Goal: Task Accomplishment & Management: Manage account settings

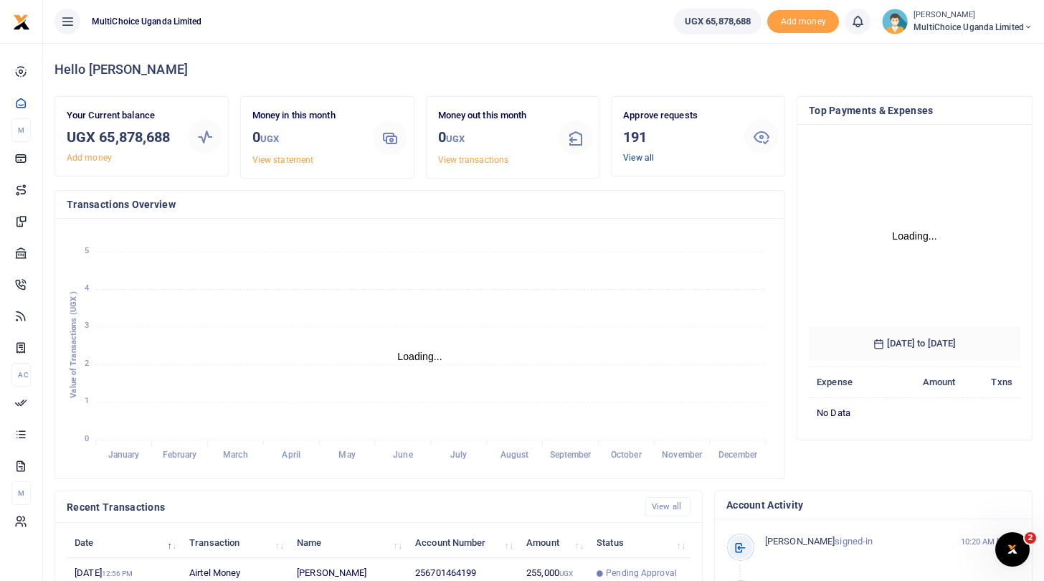
click at [634, 157] on link "View all" at bounding box center [638, 158] width 31 height 10
click at [633, 159] on link "View all" at bounding box center [638, 158] width 31 height 10
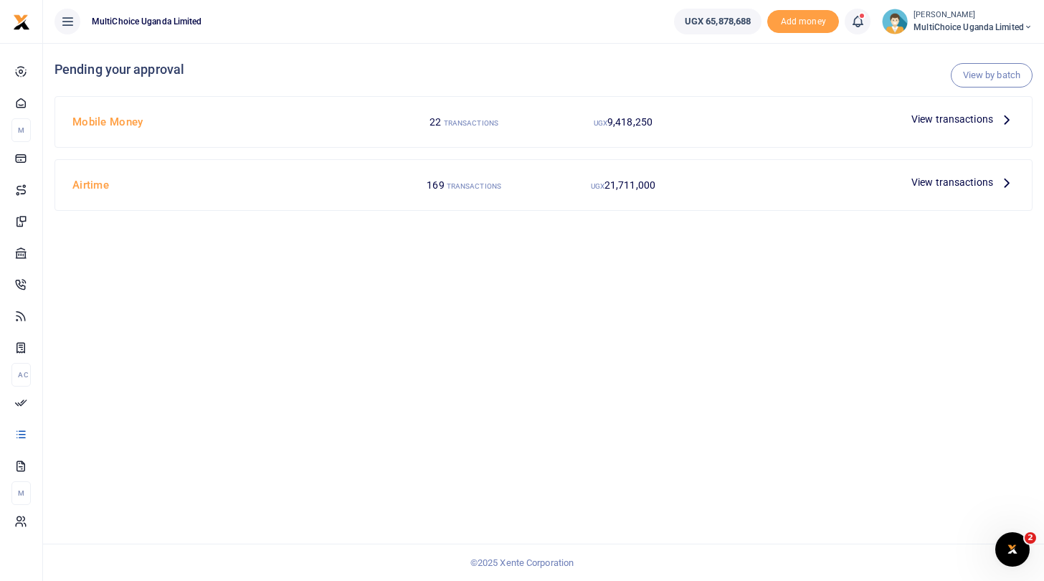
click at [921, 115] on span "View transactions" at bounding box center [953, 119] width 82 height 16
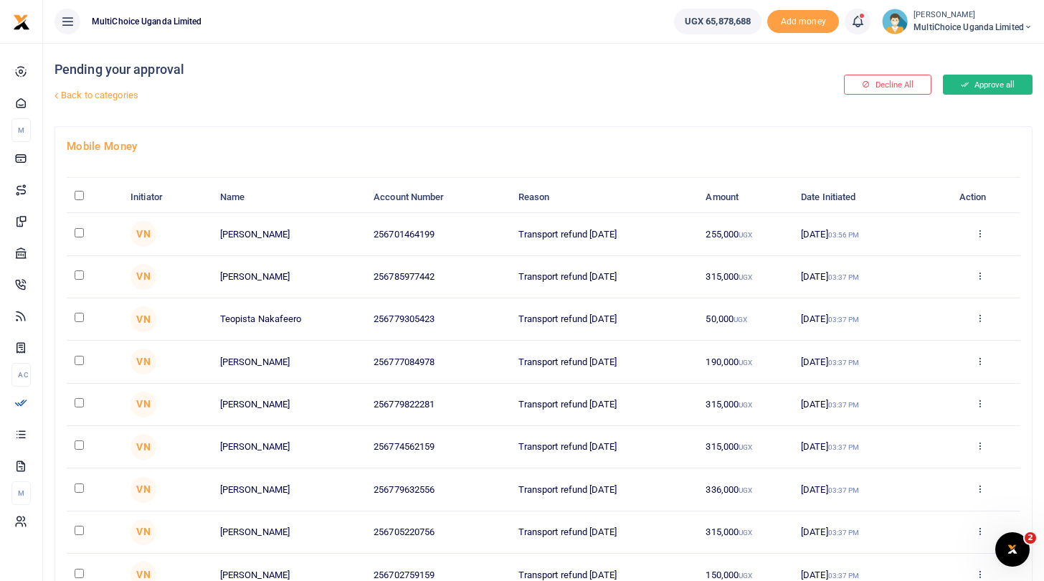
click at [963, 82] on icon at bounding box center [965, 85] width 8 height 10
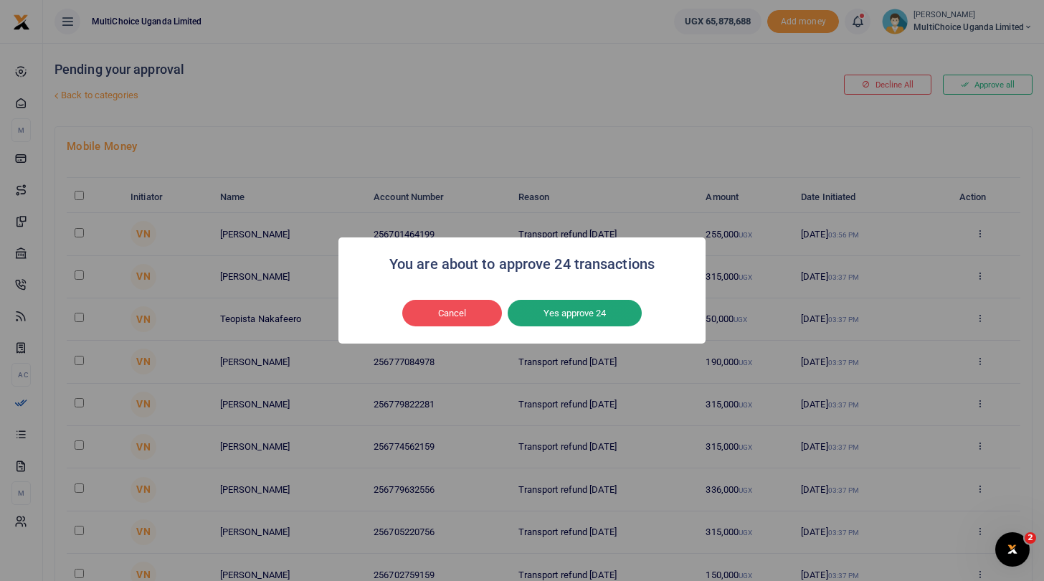
click at [599, 316] on button "Yes approve 24" at bounding box center [575, 313] width 134 height 27
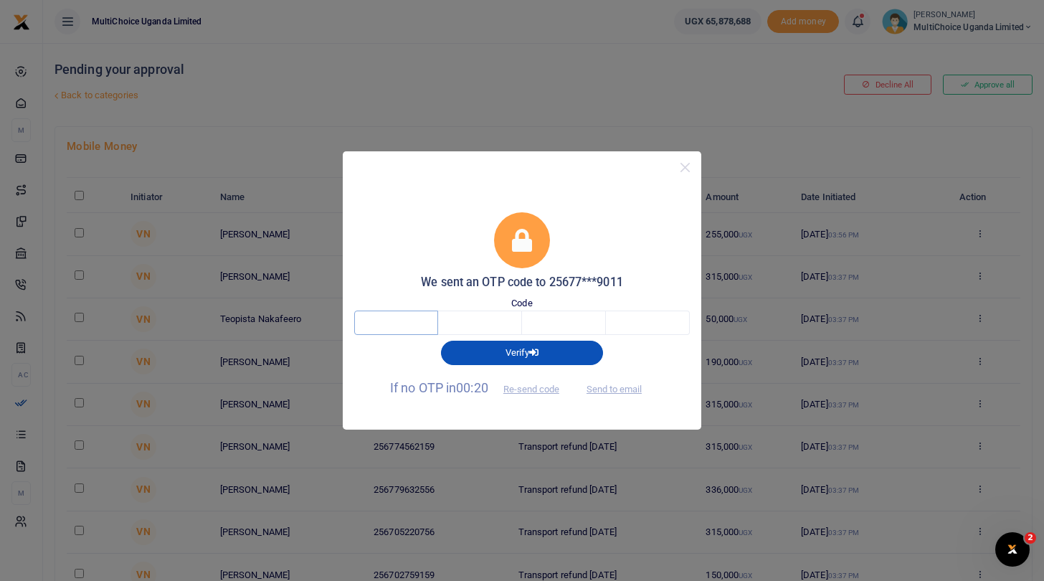
click at [422, 329] on input "text" at bounding box center [396, 323] width 84 height 24
type input "1"
type input "4"
type input "1"
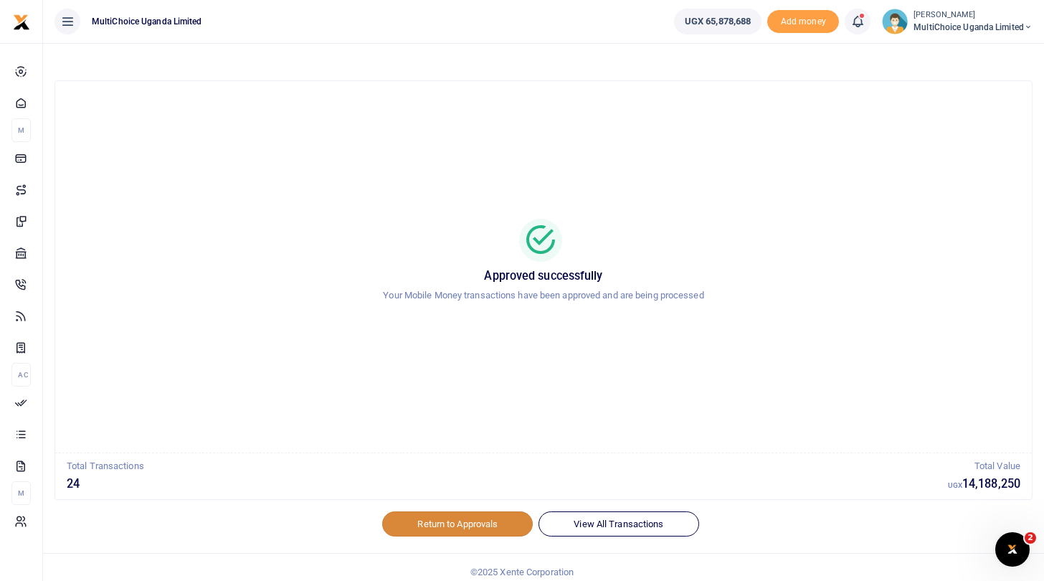
click at [471, 525] on link "Return to Approvals" at bounding box center [457, 523] width 151 height 24
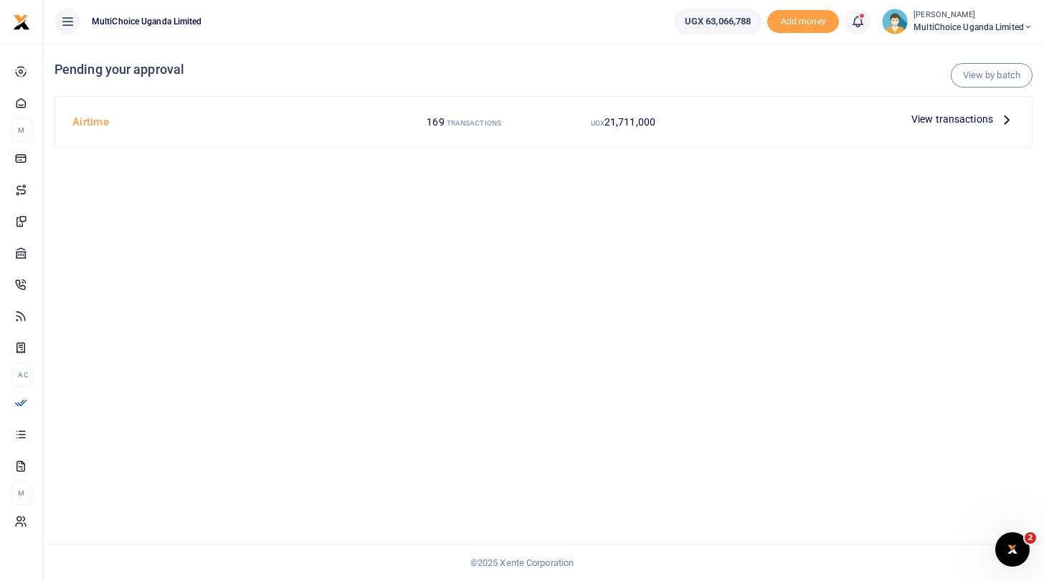
click at [928, 117] on span "View transactions" at bounding box center [953, 119] width 82 height 16
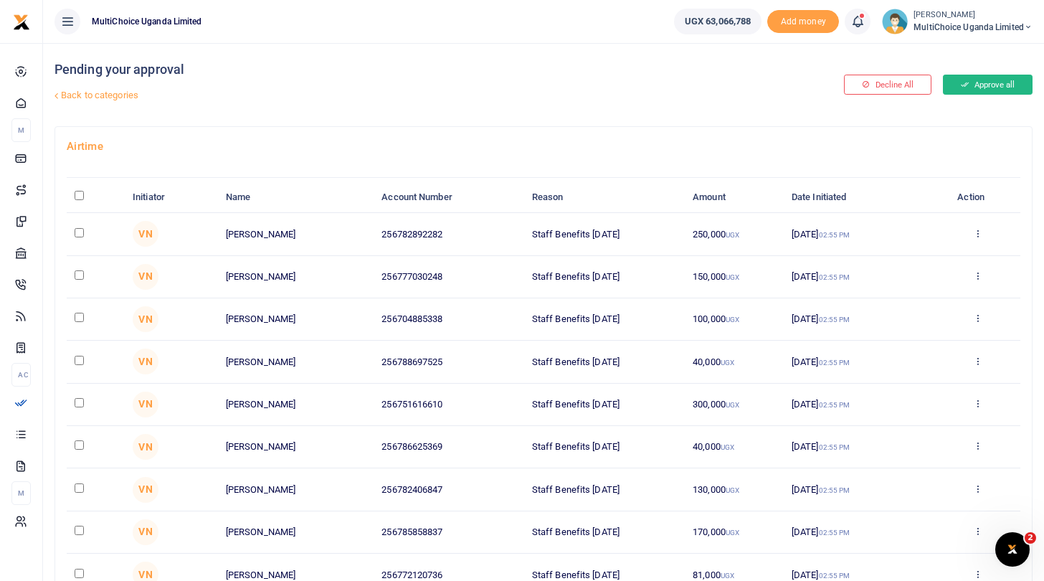
click at [975, 86] on button "Approve all" at bounding box center [988, 85] width 90 height 20
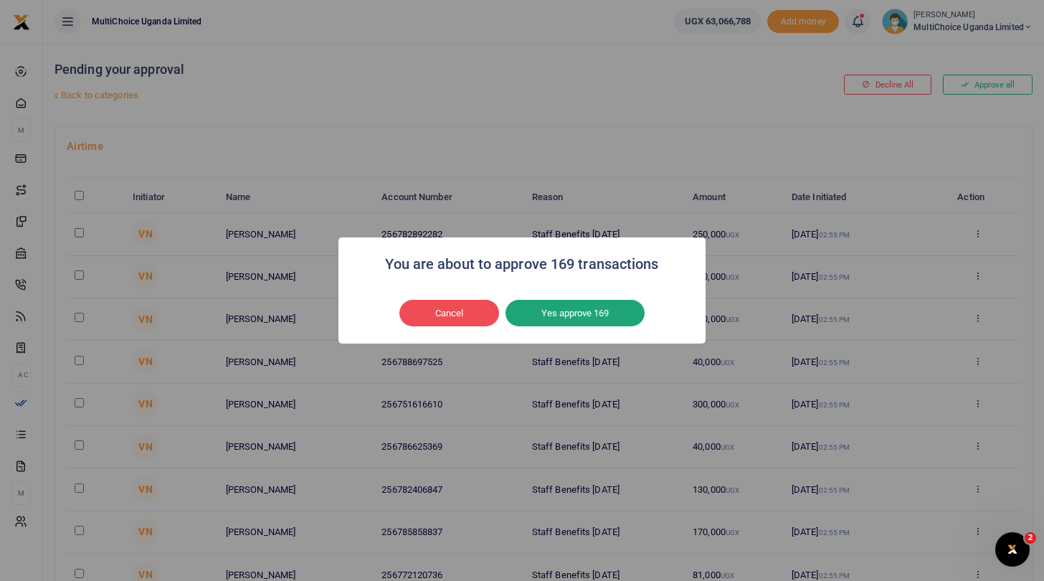
click at [592, 308] on button "Yes approve 169" at bounding box center [575, 313] width 139 height 27
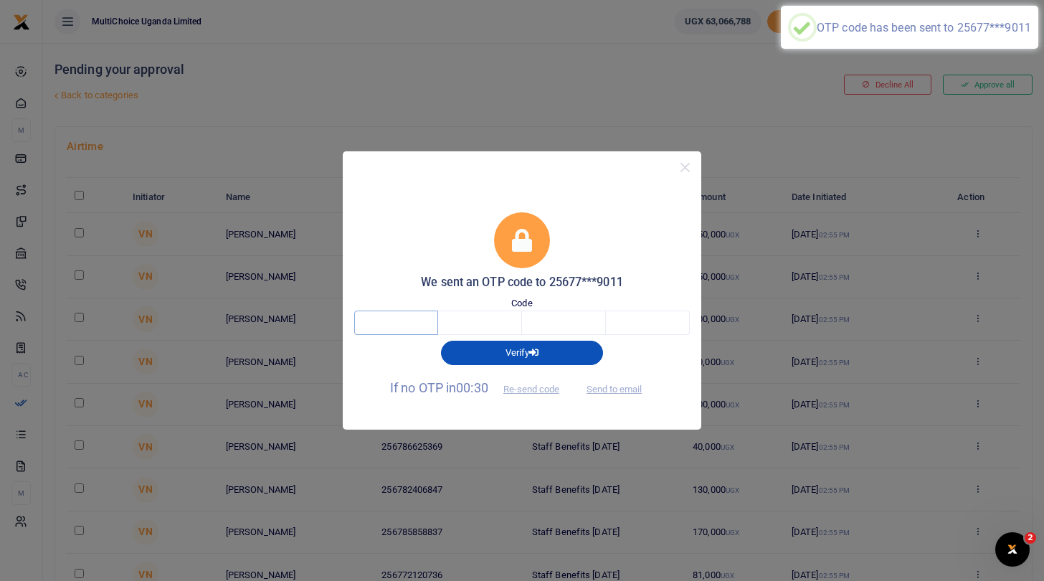
click at [406, 321] on input "text" at bounding box center [396, 323] width 84 height 24
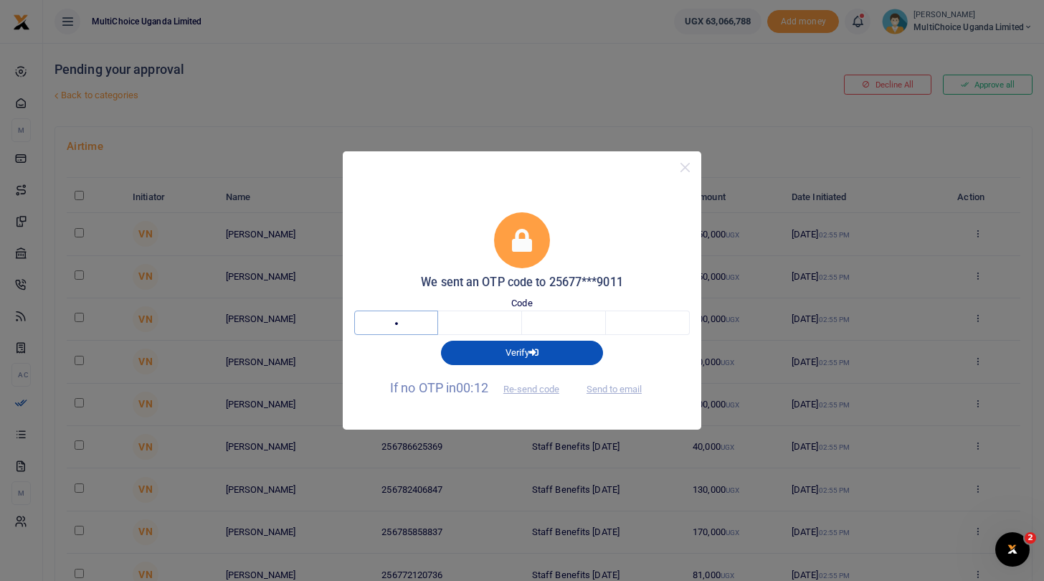
type input "2"
type input "8"
type input "1"
type input "2"
type input "8"
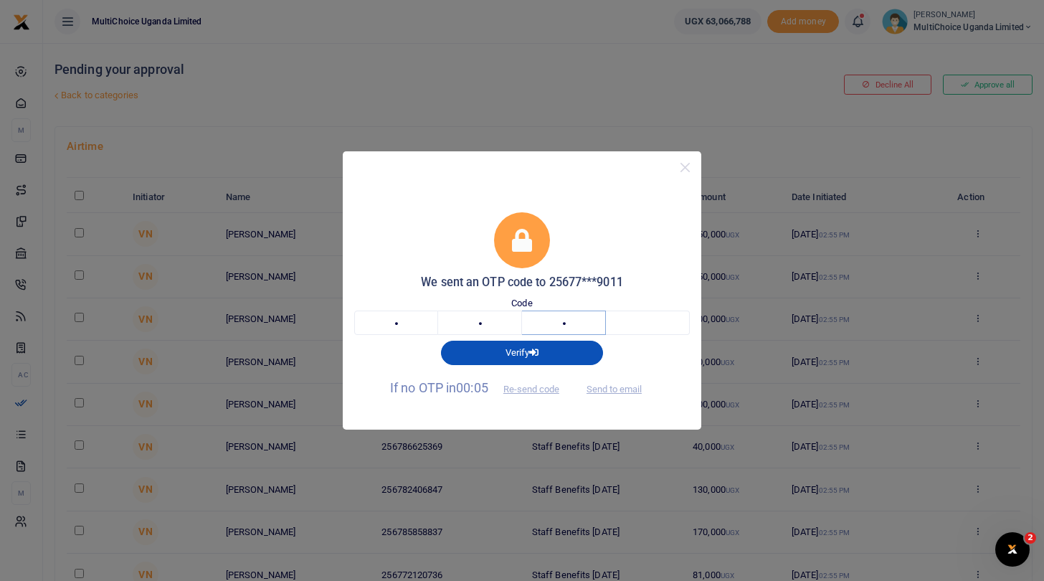
type input "1"
type input "7"
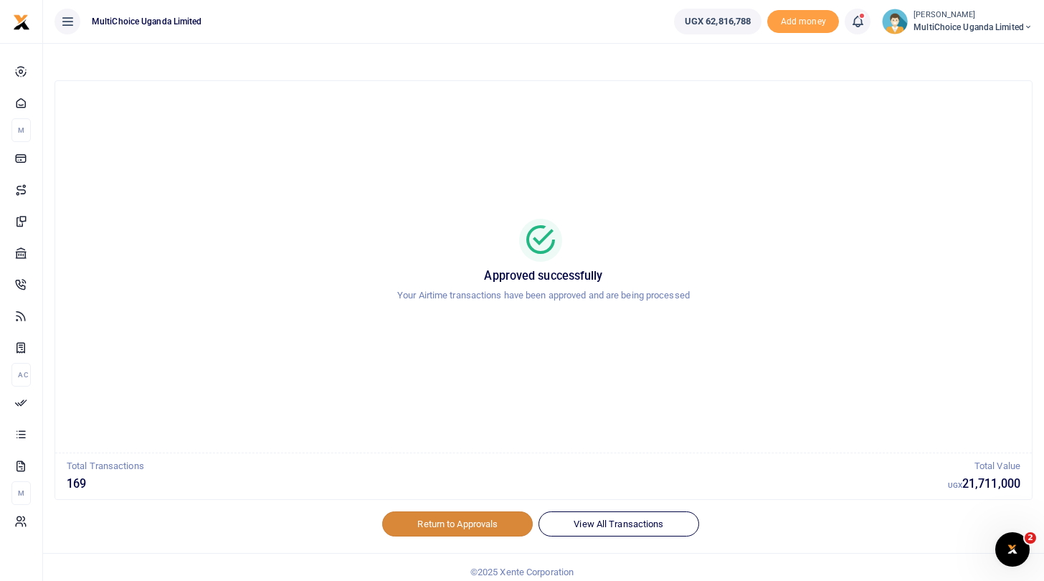
click at [455, 524] on link "Return to Approvals" at bounding box center [457, 523] width 151 height 24
click at [940, 26] on span "MultiChoice Uganda Limited" at bounding box center [973, 27] width 119 height 13
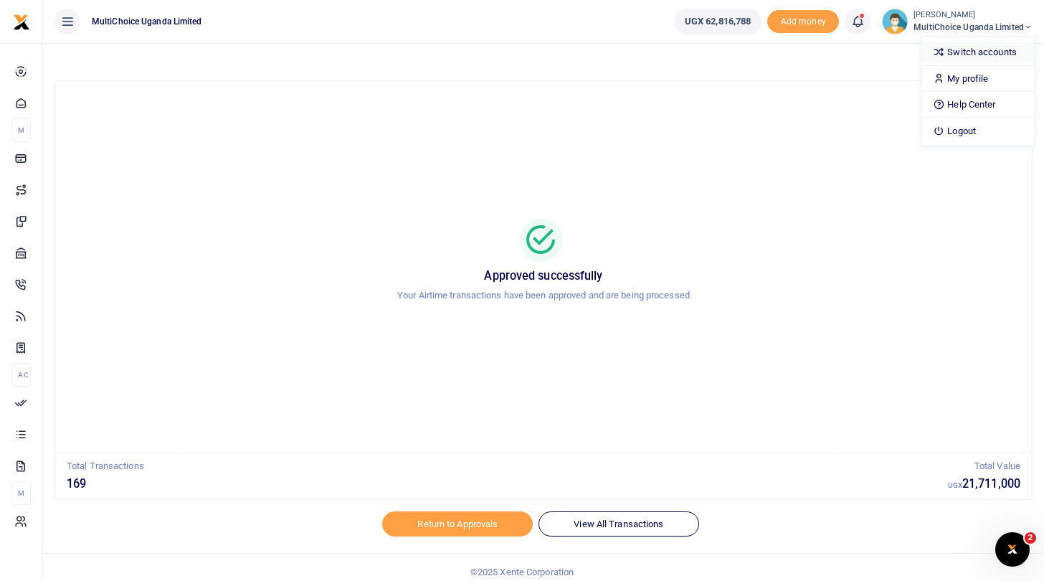
click at [952, 55] on link "Switch accounts" at bounding box center [978, 52] width 113 height 20
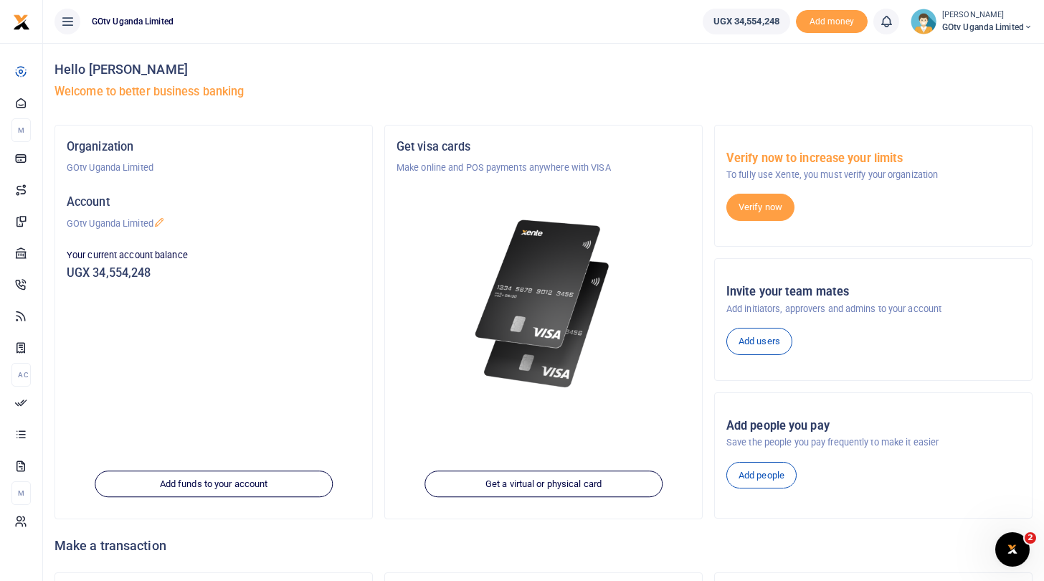
click at [947, 22] on span "GOtv Uganda Limited" at bounding box center [987, 27] width 90 height 13
click at [965, 55] on link "Switch accounts" at bounding box center [978, 52] width 113 height 20
click at [68, 20] on icon at bounding box center [67, 22] width 14 height 16
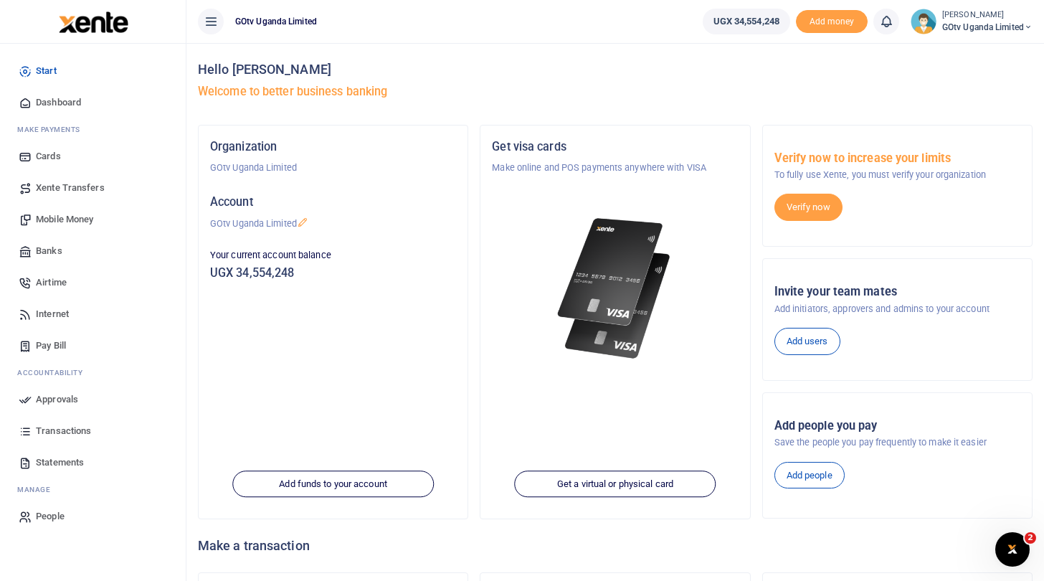
click at [945, 11] on small "[PERSON_NAME]" at bounding box center [987, 15] width 90 height 12
click at [958, 46] on link "Switch accounts" at bounding box center [978, 52] width 113 height 20
